Goal: Information Seeking & Learning: Learn about a topic

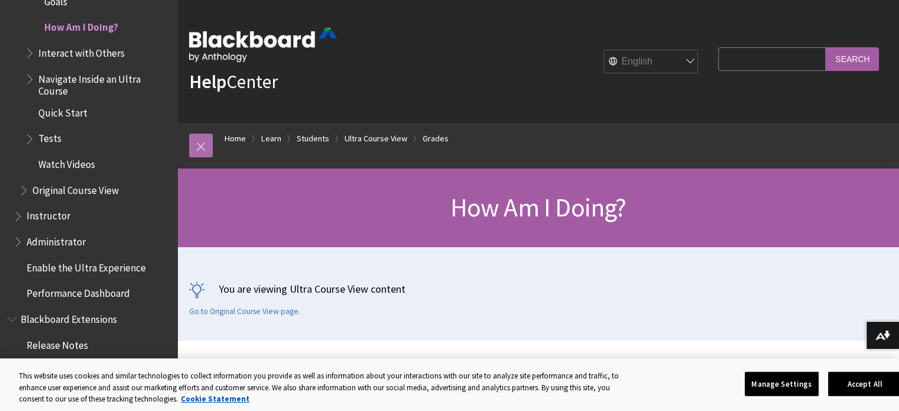
click at [199, 147] on link at bounding box center [201, 146] width 24 height 24
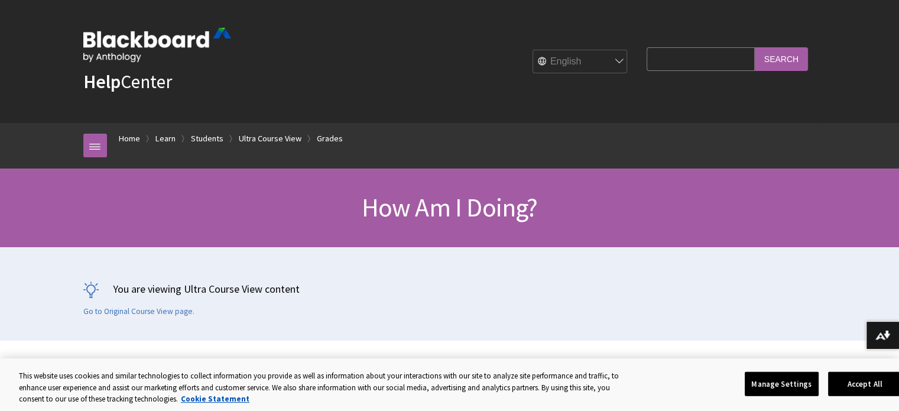
click at [0, 140] on div "Breadcrumb Home Learn Students Ultra Course View Grades All Products Playlists …" at bounding box center [449, 146] width 899 height 46
click at [86, 146] on link at bounding box center [95, 146] width 24 height 24
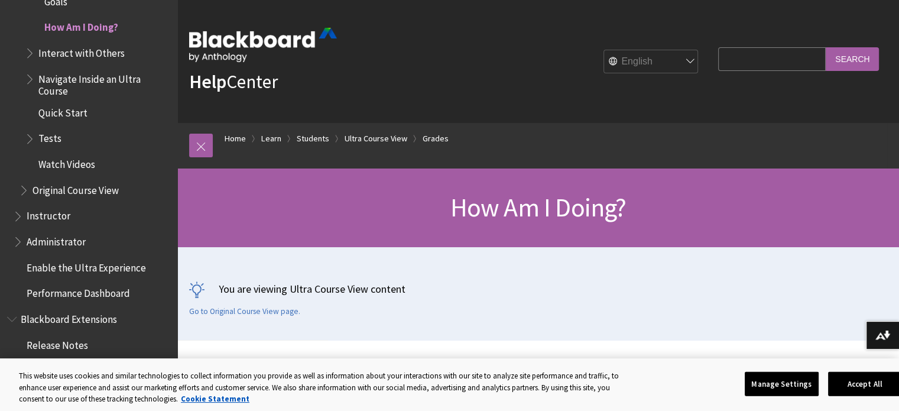
click at [844, 54] on input "Search" at bounding box center [852, 58] width 53 height 23
click at [844, 59] on input "Search" at bounding box center [852, 58] width 53 height 23
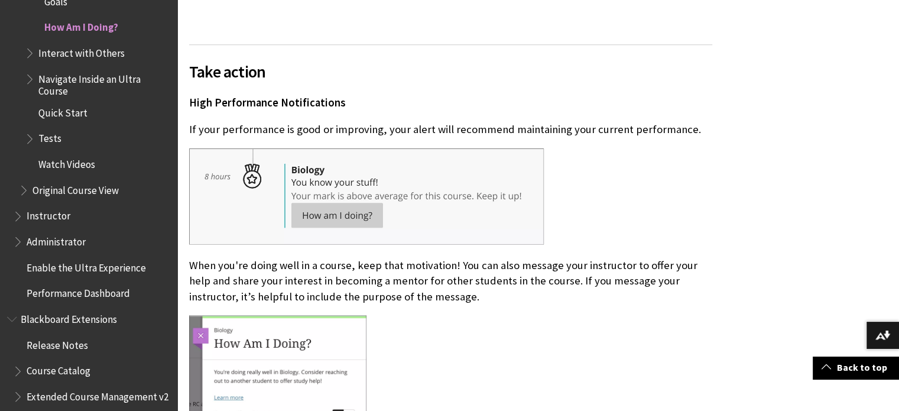
scroll to position [5905, 0]
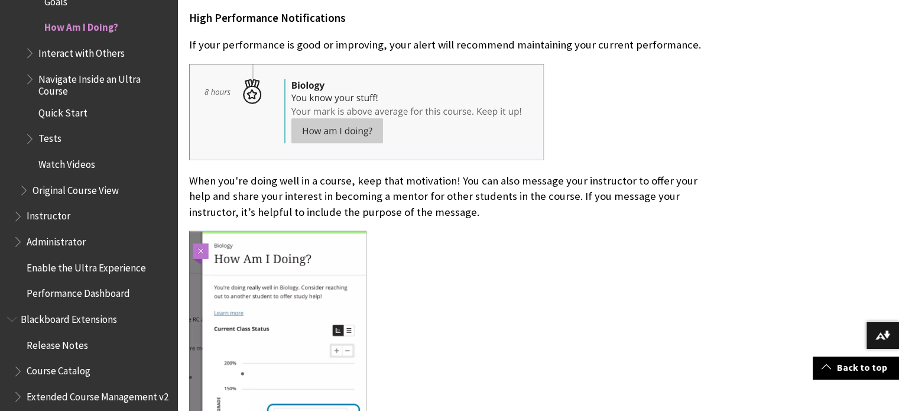
click at [64, 161] on span "Watch Videos" at bounding box center [66, 162] width 57 height 16
